Goal: Task Accomplishment & Management: Use online tool/utility

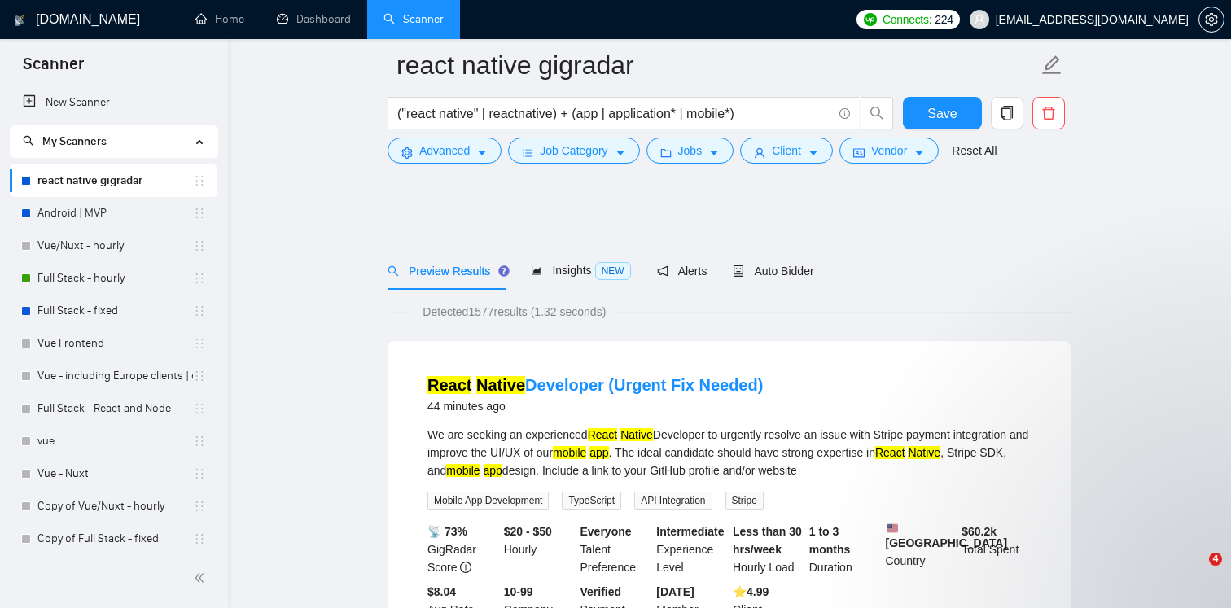
scroll to position [1074, 0]
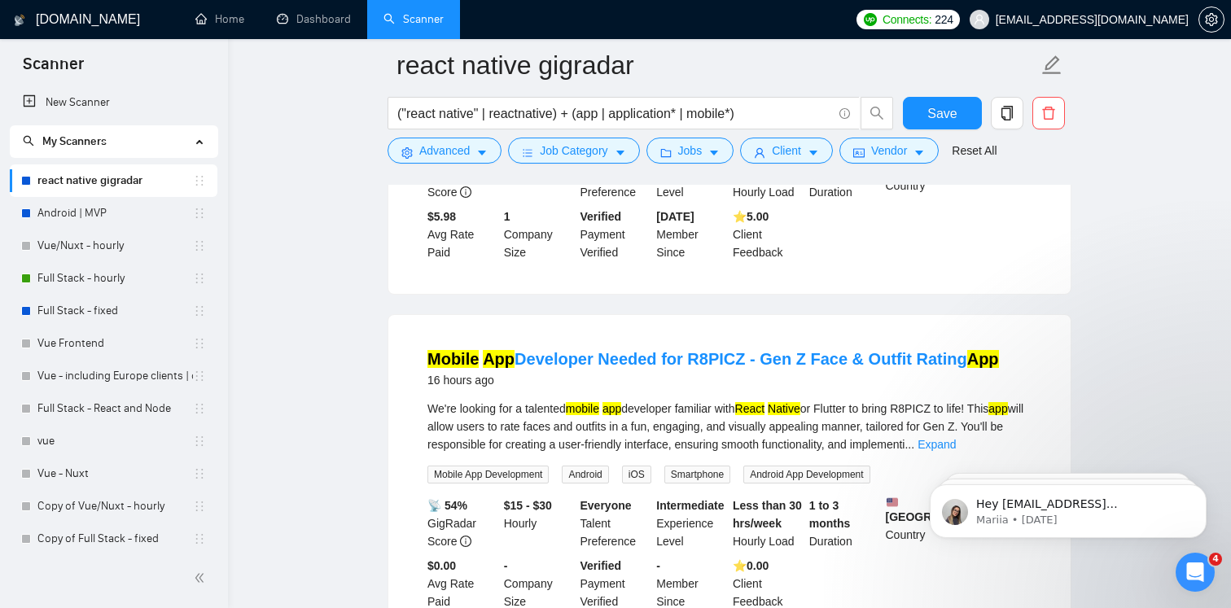
click at [112, 203] on link "Android | MVP" at bounding box center [114, 213] width 155 height 33
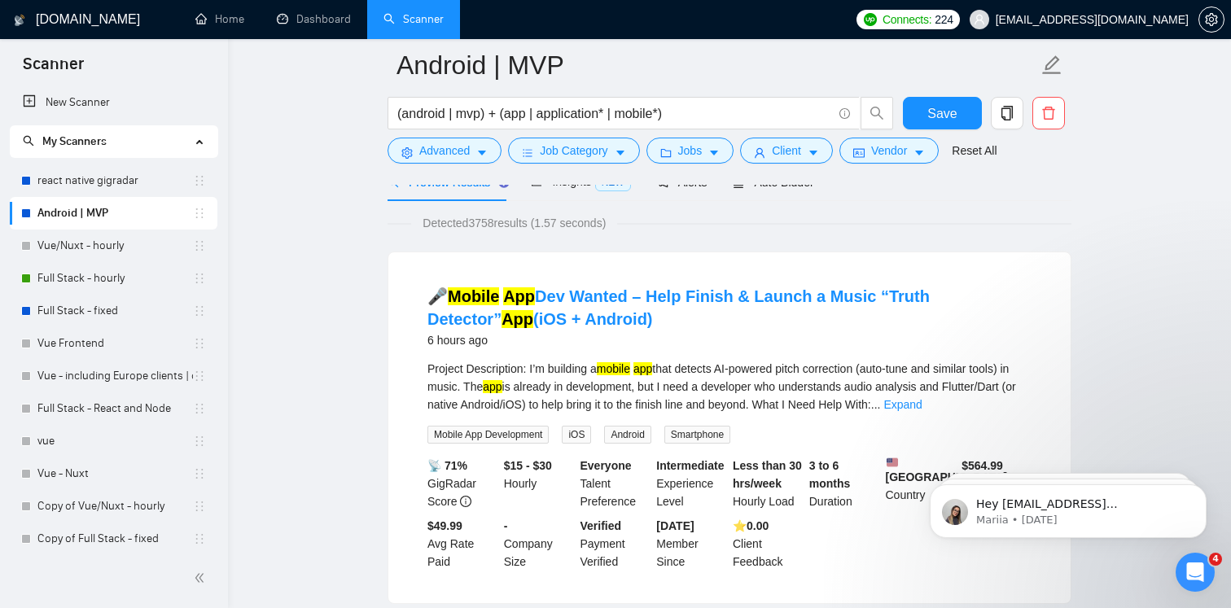
scroll to position [90, 0]
click at [522, 300] on mark "App" at bounding box center [519, 295] width 32 height 18
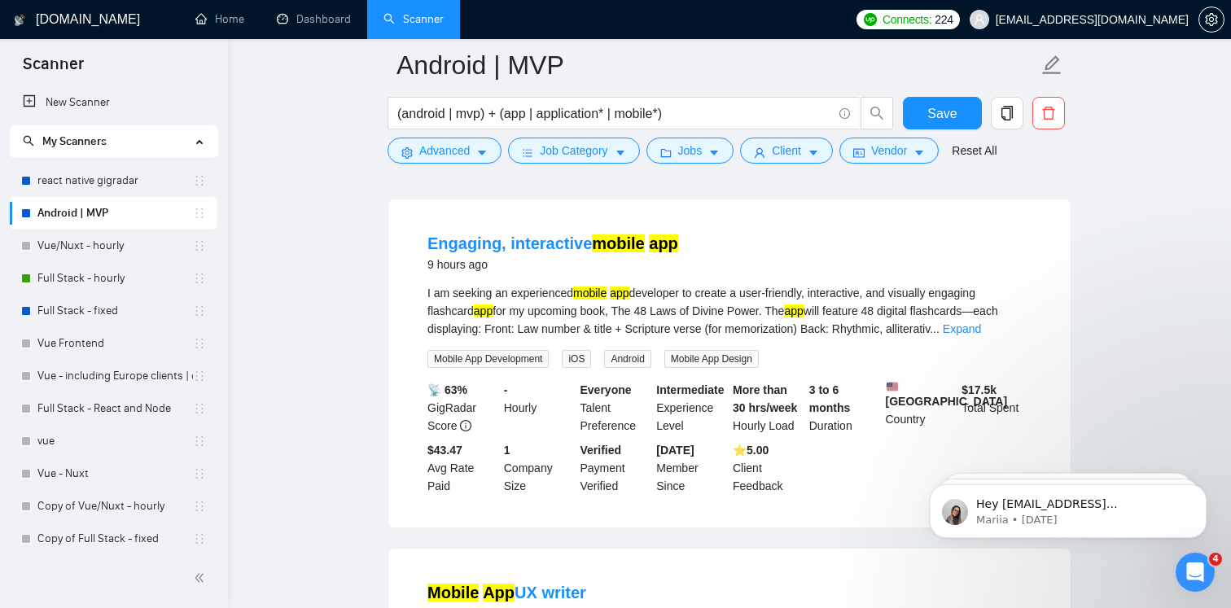
scroll to position [518, 0]
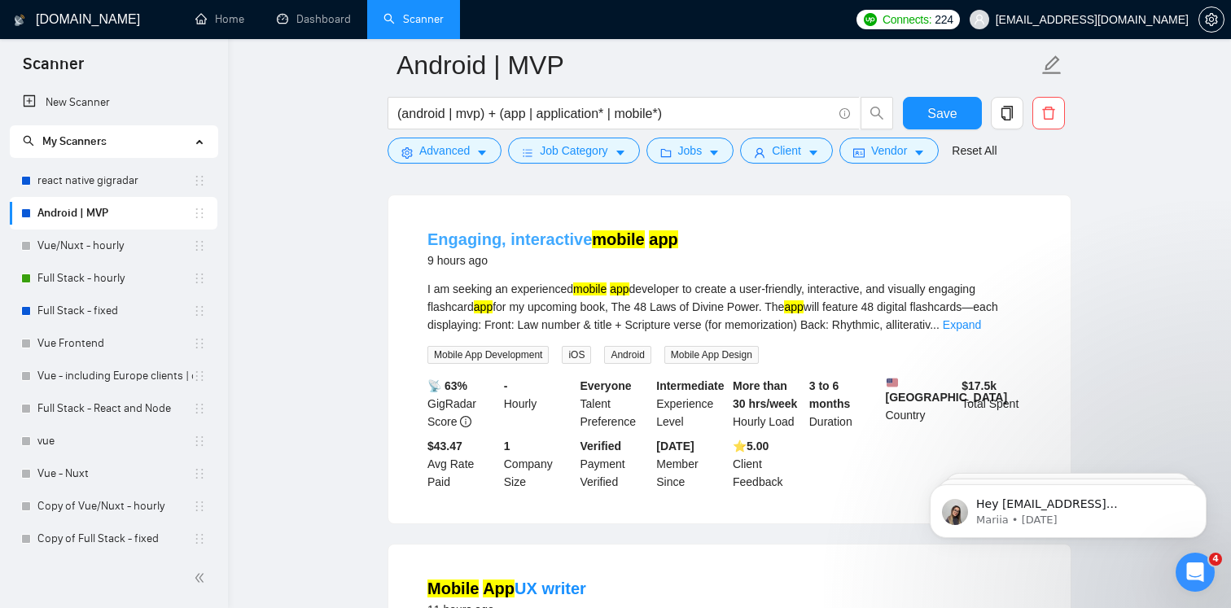
click at [552, 235] on link "Engaging, interactive mobile app" at bounding box center [552, 239] width 251 height 18
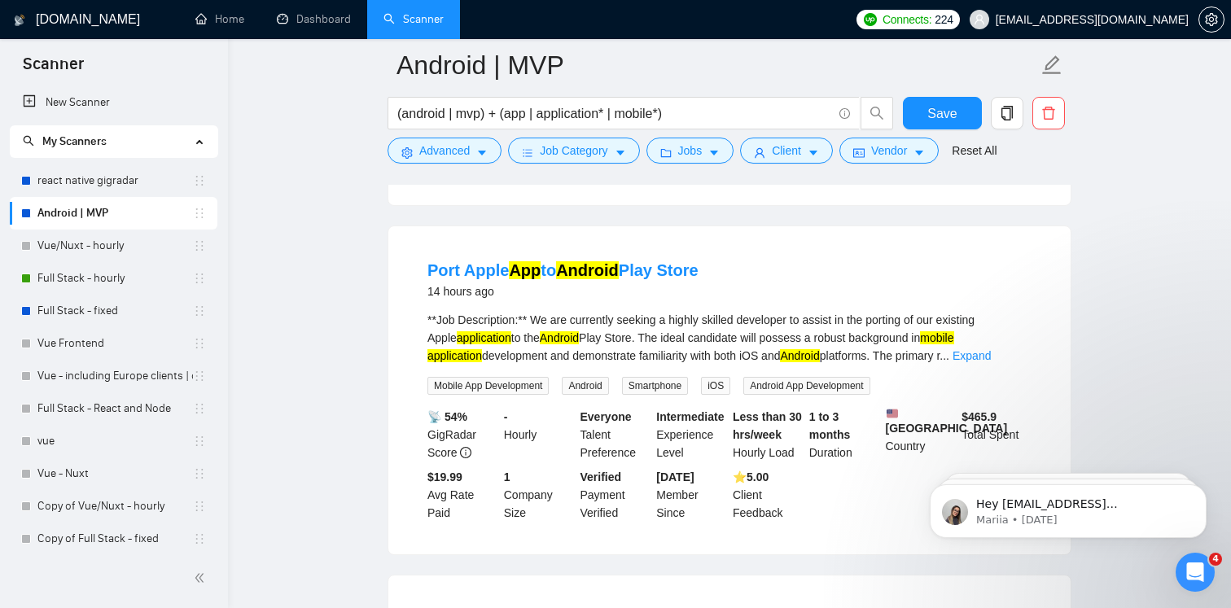
scroll to position [1536, 0]
click at [551, 278] on link "Port Apple App to Android Play Store" at bounding box center [562, 269] width 271 height 18
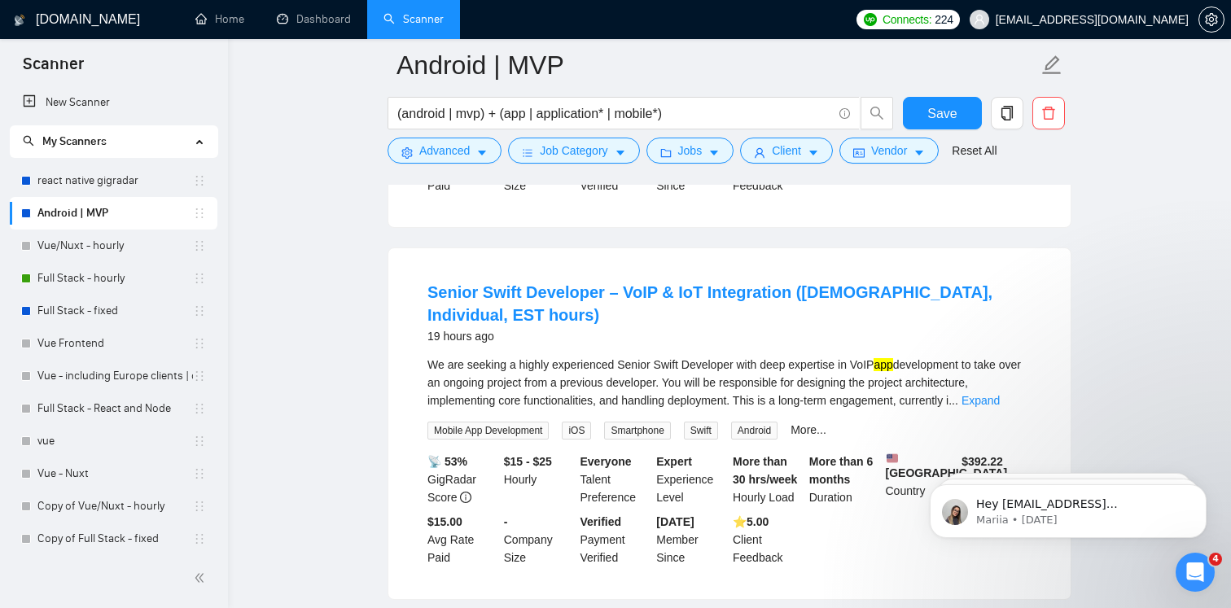
scroll to position [2929, 0]
click at [1197, 587] on div "Open Intercom Messenger" at bounding box center [1195, 572] width 54 height 54
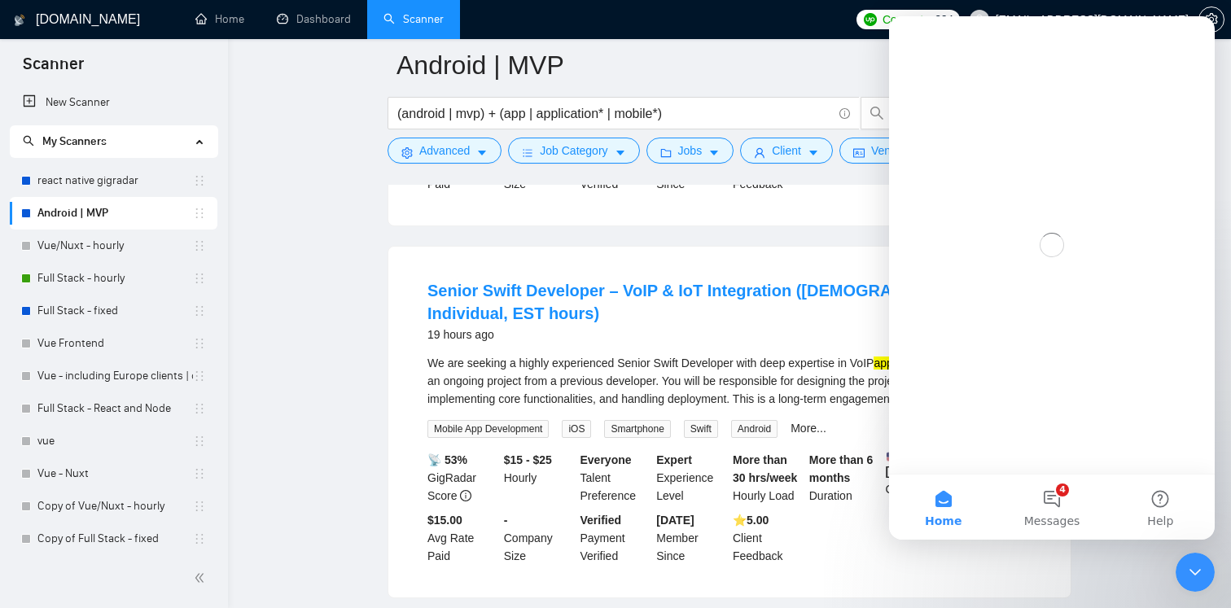
scroll to position [0, 0]
click at [1042, 497] on button "4 Messages" at bounding box center [1051, 507] width 108 height 65
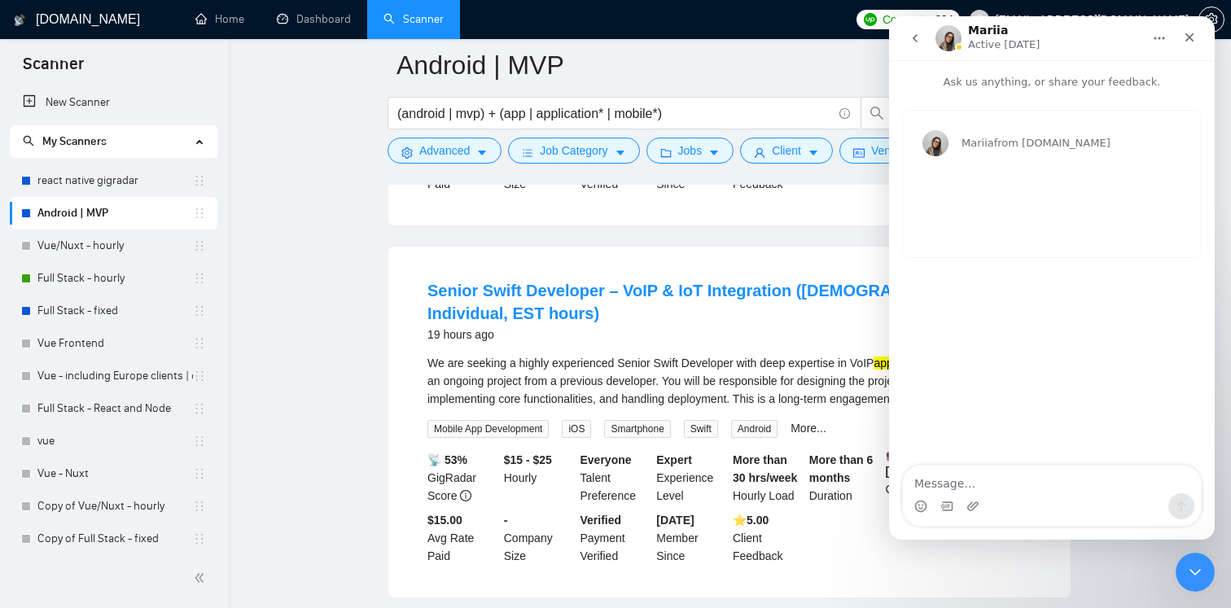
click at [924, 37] on button "go back" at bounding box center [914, 38] width 31 height 31
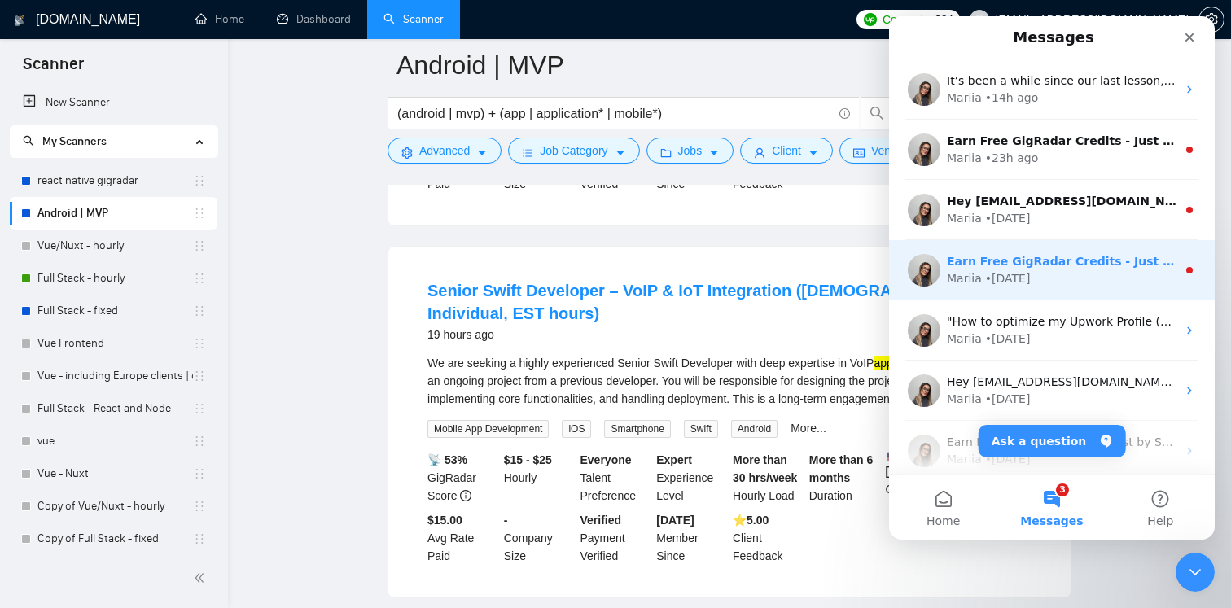
click at [1015, 269] on div "Earn Free GigRadar Credits - Just by Sharing Your Story! 💬 Want more credits fo…" at bounding box center [1062, 261] width 230 height 17
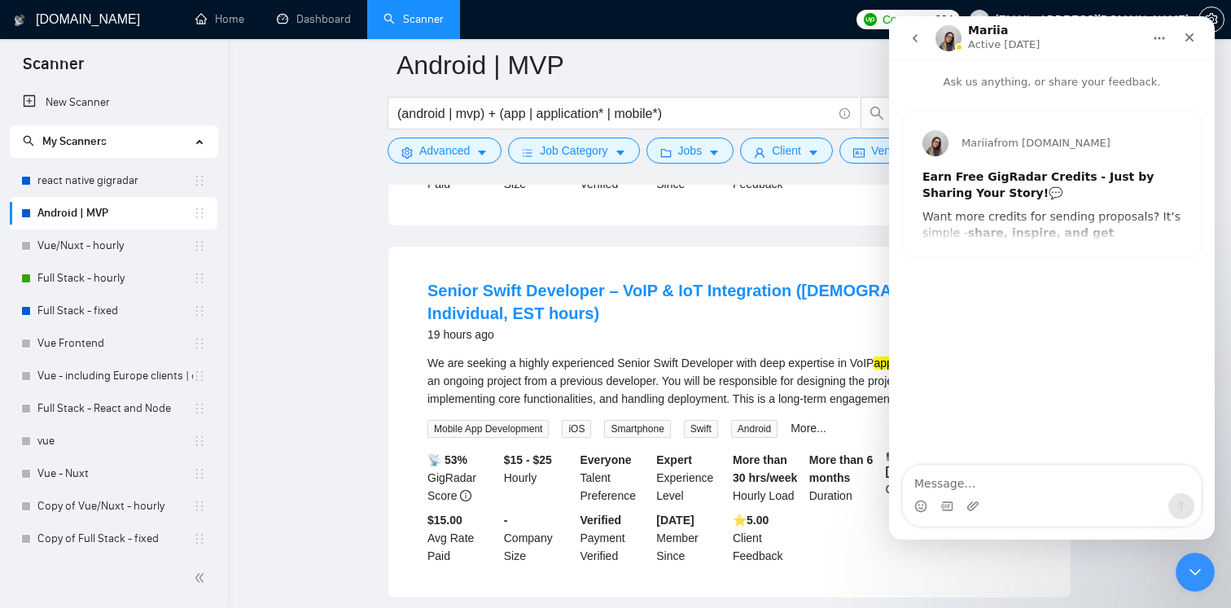
click at [920, 31] on button "go back" at bounding box center [914, 38] width 31 height 31
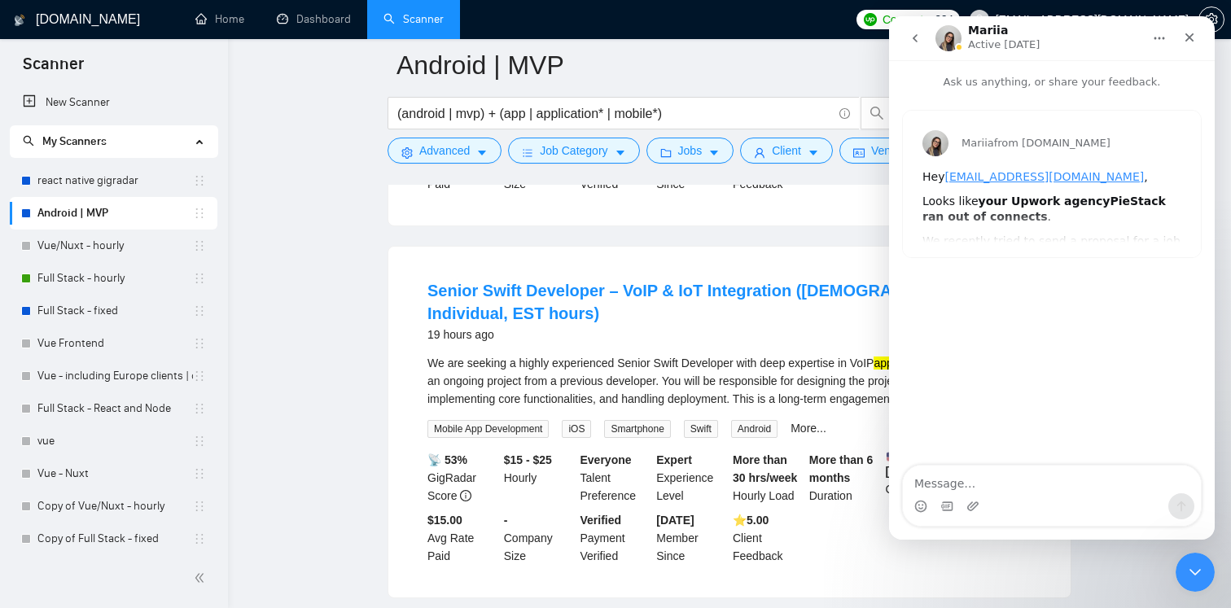
click at [921, 40] on icon "go back" at bounding box center [914, 38] width 13 height 13
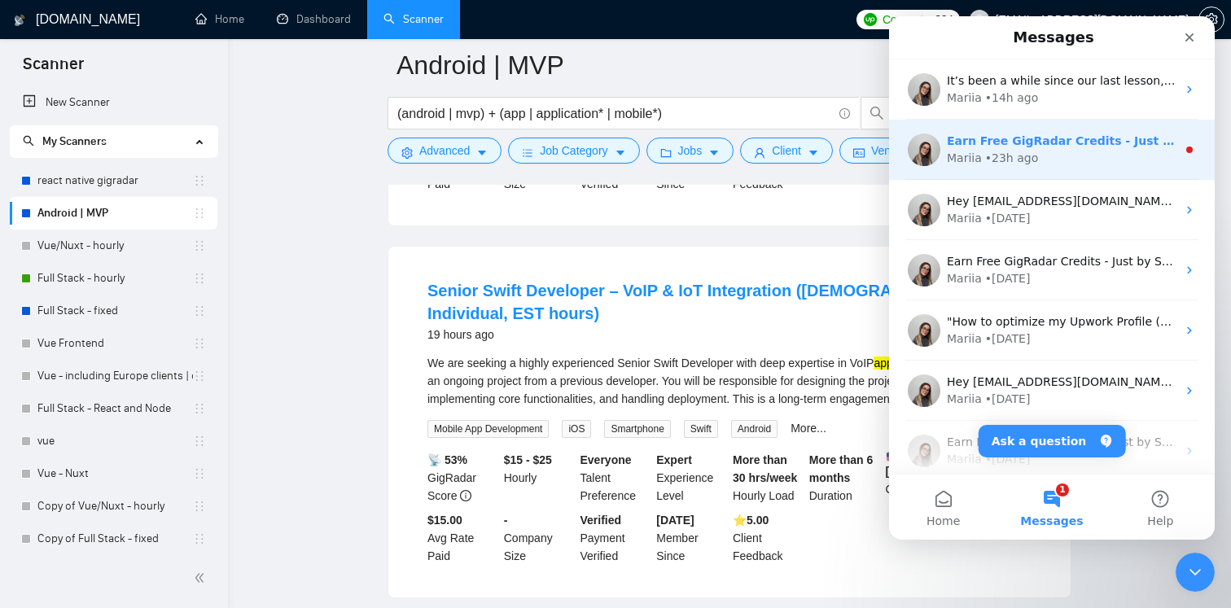
click at [1012, 160] on div "• 23h ago" at bounding box center [1011, 158] width 53 height 17
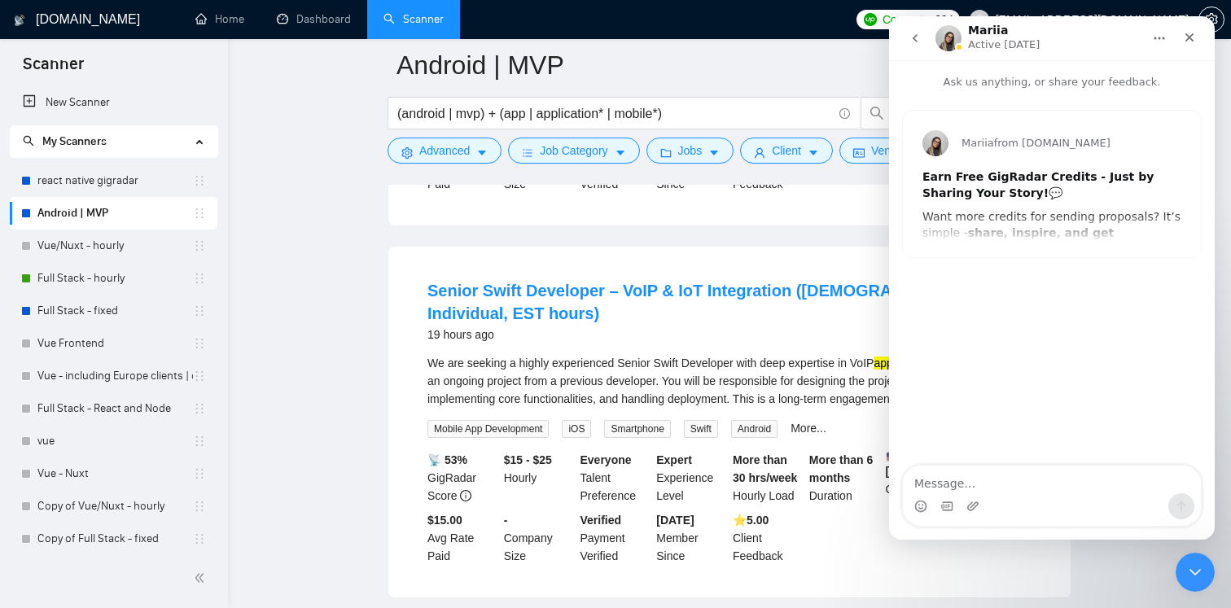
click at [919, 33] on icon "go back" at bounding box center [914, 38] width 13 height 13
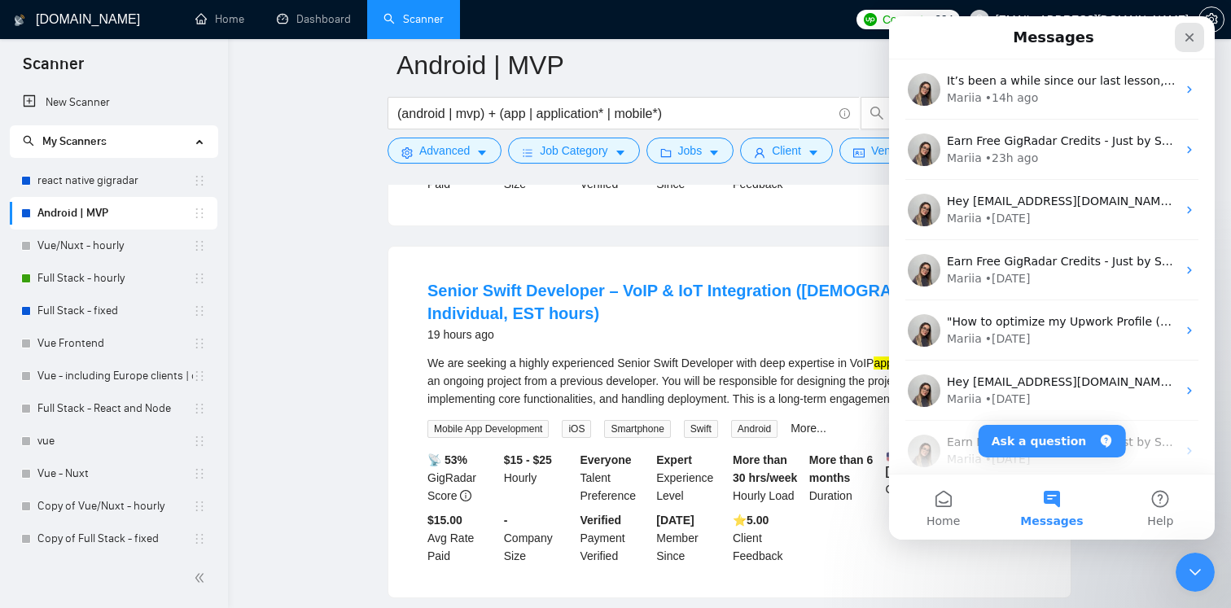
click at [1188, 42] on icon "Close" at bounding box center [1189, 37] width 13 height 13
